Goal: Task Accomplishment & Management: Manage account settings

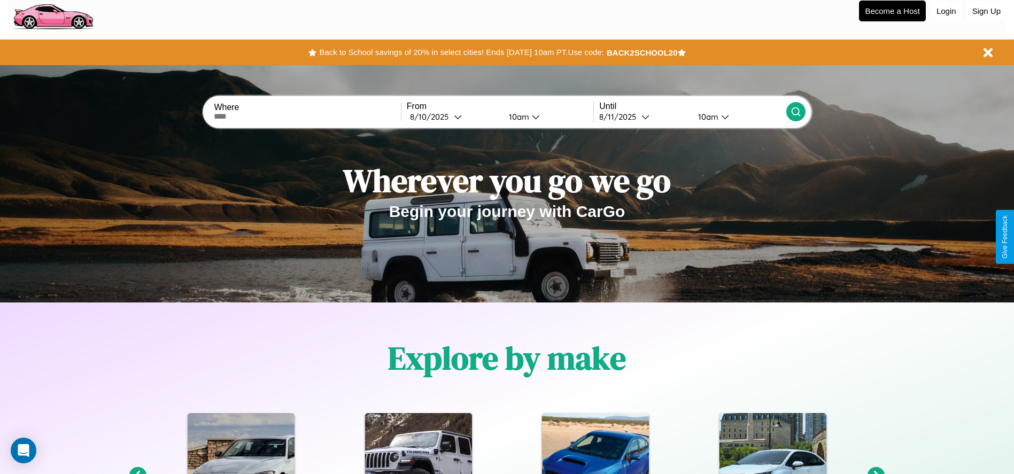
scroll to position [222, 0]
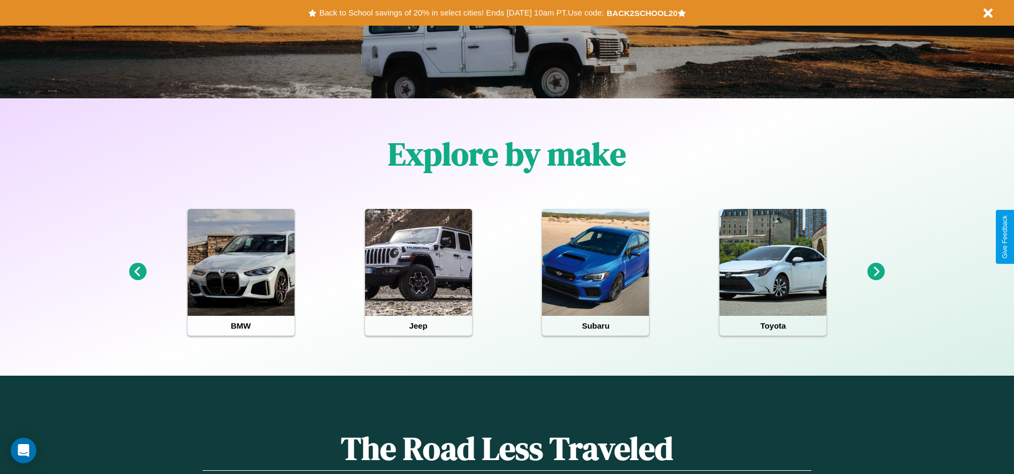
click at [137, 272] on icon at bounding box center [138, 272] width 18 height 18
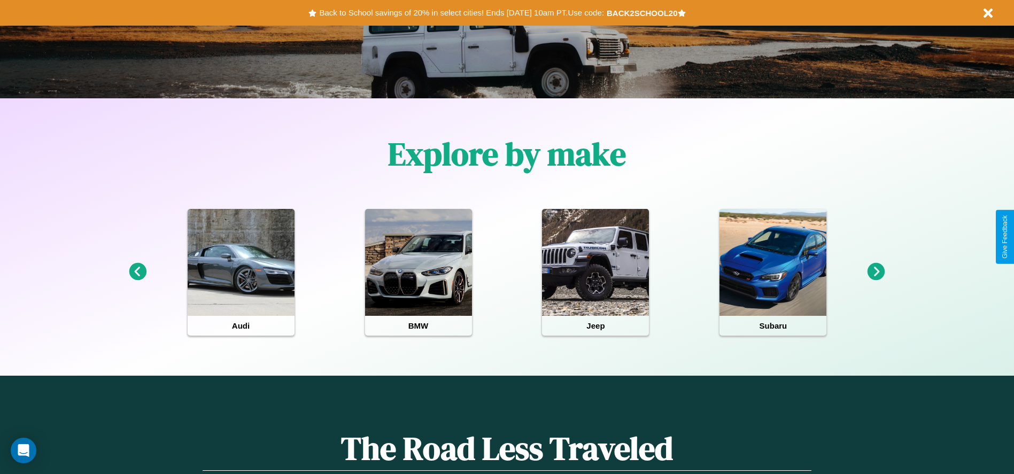
click at [137, 272] on icon at bounding box center [138, 272] width 18 height 18
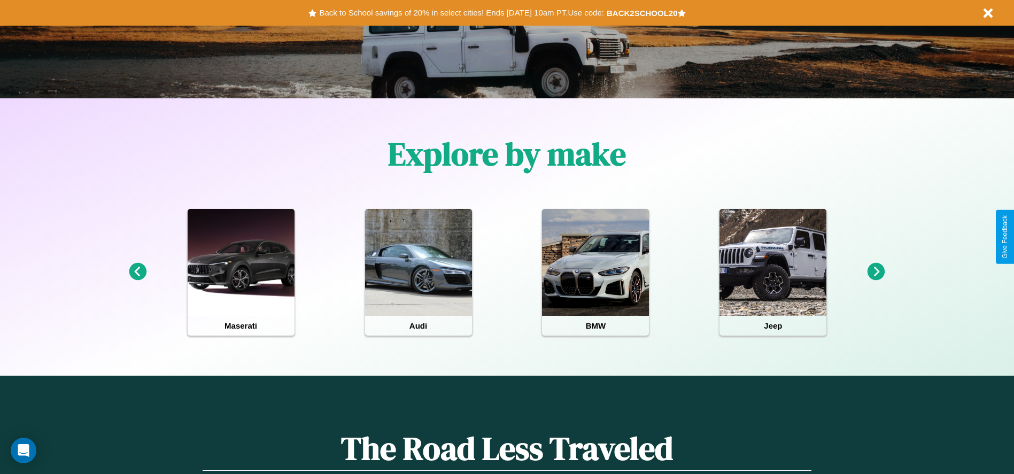
click at [876, 272] on icon at bounding box center [876, 272] width 18 height 18
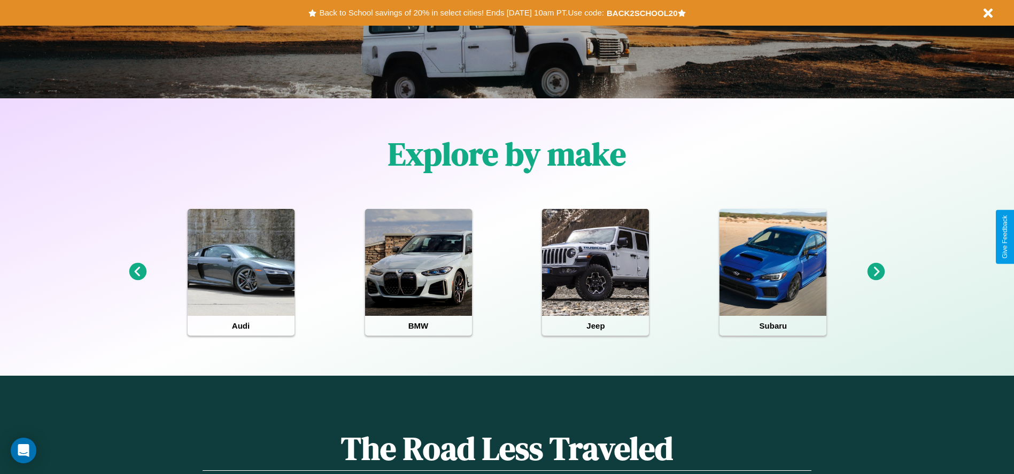
click at [876, 272] on icon at bounding box center [876, 272] width 18 height 18
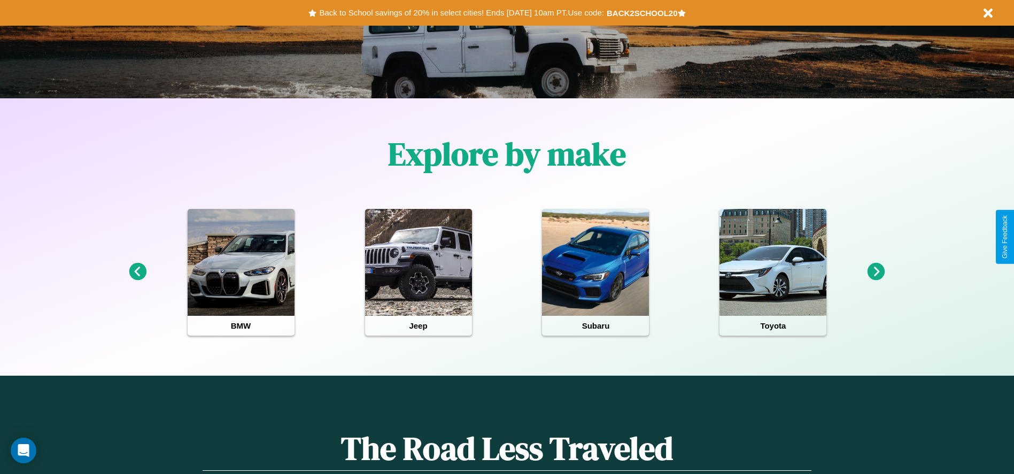
scroll to position [0, 0]
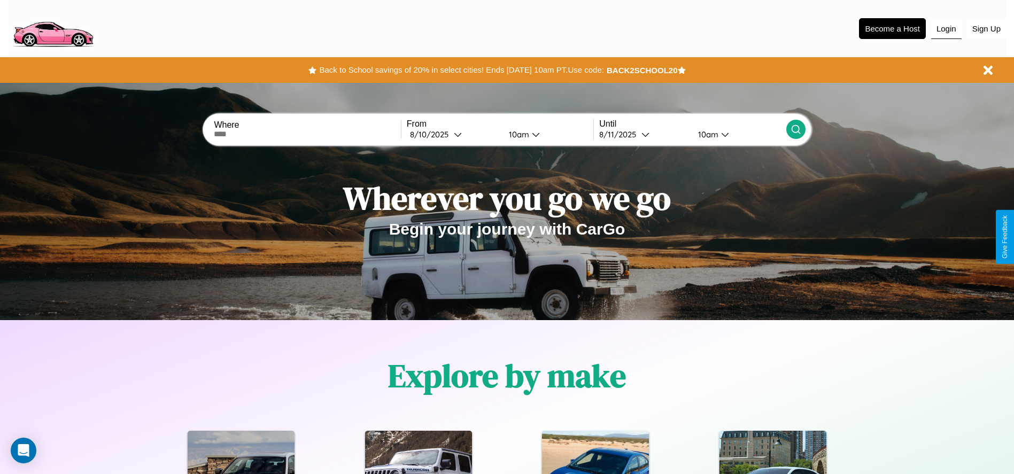
click at [946, 28] on button "Login" at bounding box center [946, 29] width 30 height 20
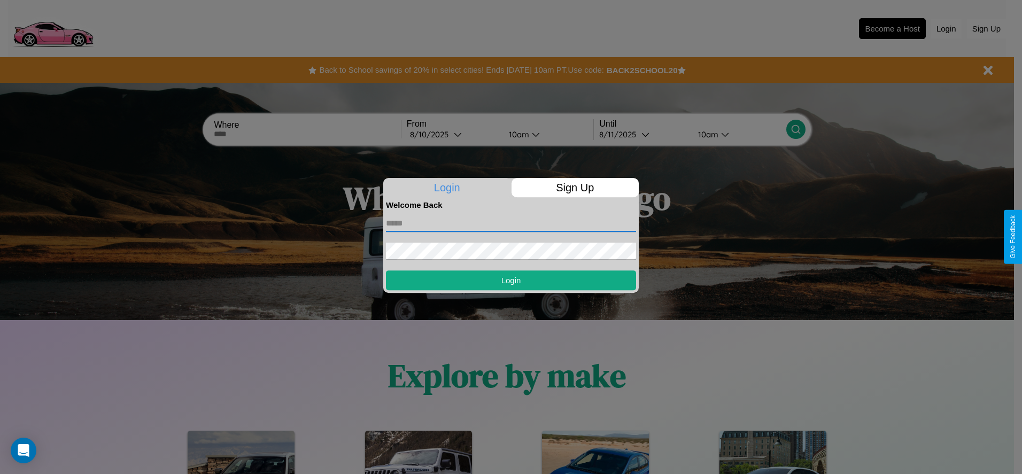
click at [511, 223] on input "text" at bounding box center [511, 223] width 250 height 17
type input "**********"
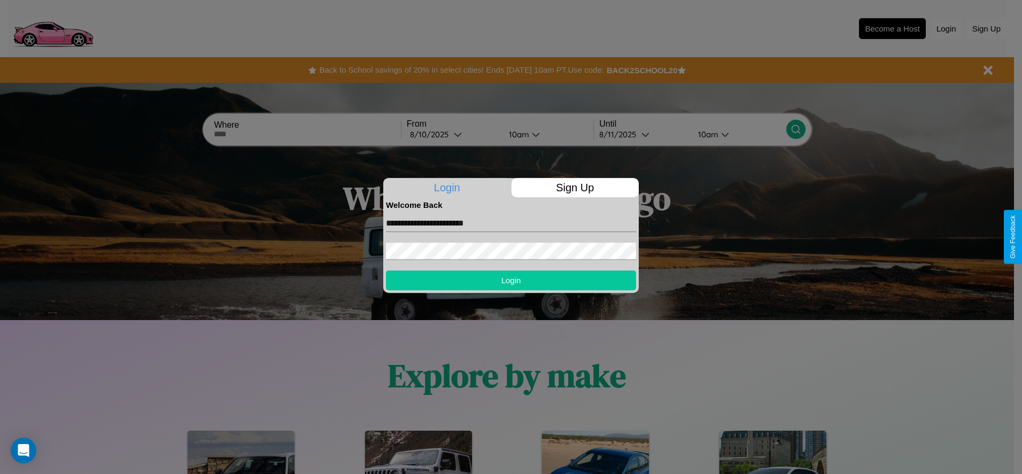
click at [511, 280] on button "Login" at bounding box center [511, 280] width 250 height 20
